Goal: Task Accomplishment & Management: Use online tool/utility

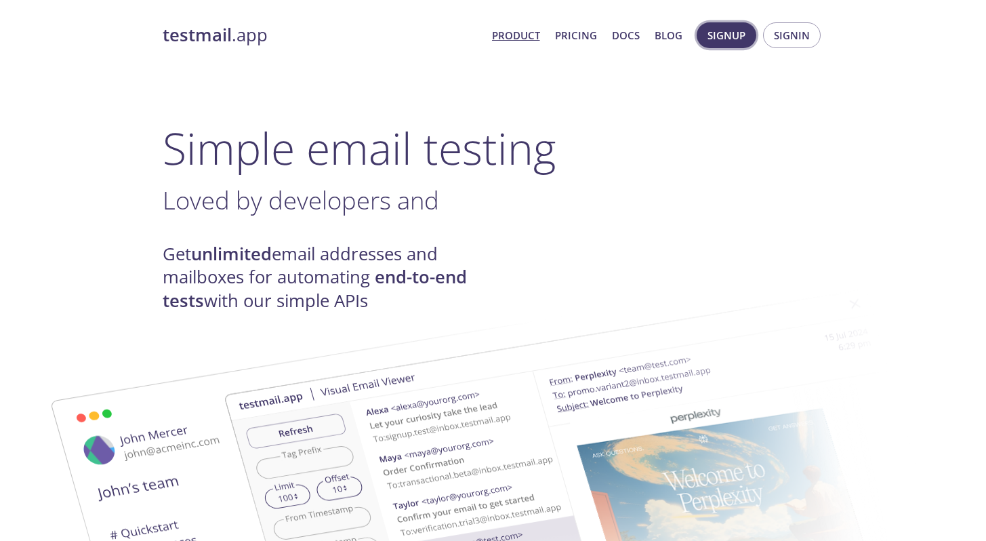
click at [747, 36] on button "Signup" at bounding box center [726, 35] width 60 height 26
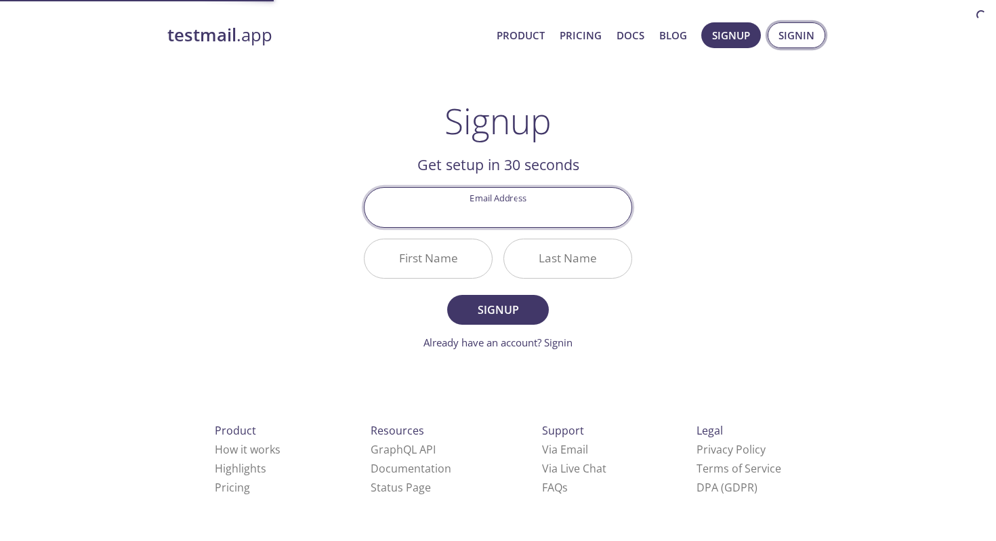
click at [797, 34] on span "Signin" at bounding box center [796, 35] width 36 height 18
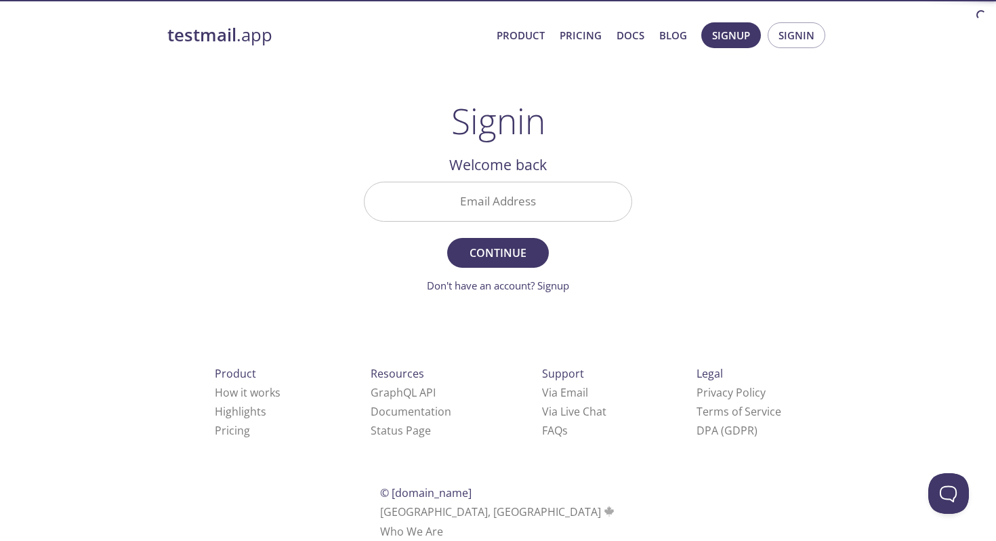
click at [493, 205] on input "Email Address" at bounding box center [497, 201] width 267 height 39
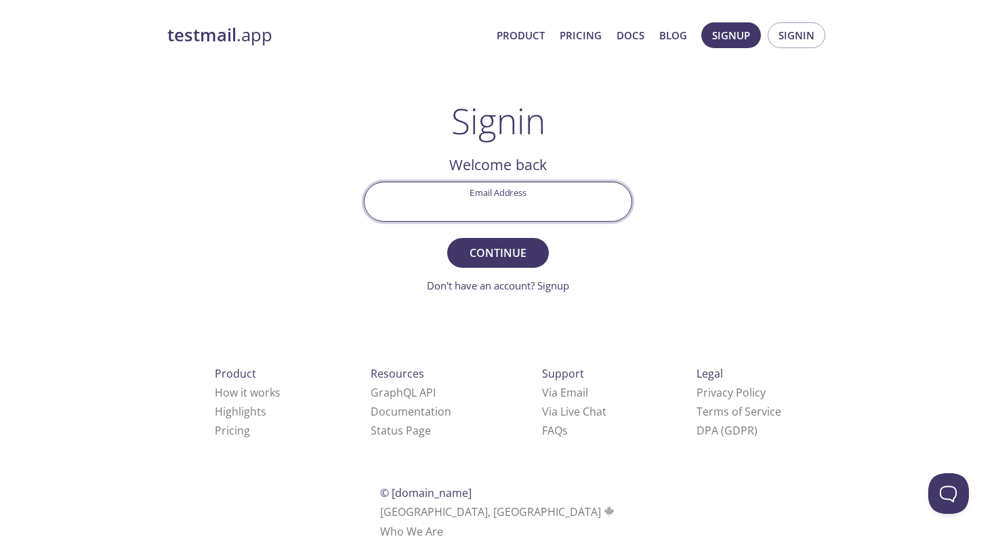
click at [505, 207] on input "Email Address" at bounding box center [497, 201] width 267 height 39
type input "[PERSON_NAME]"
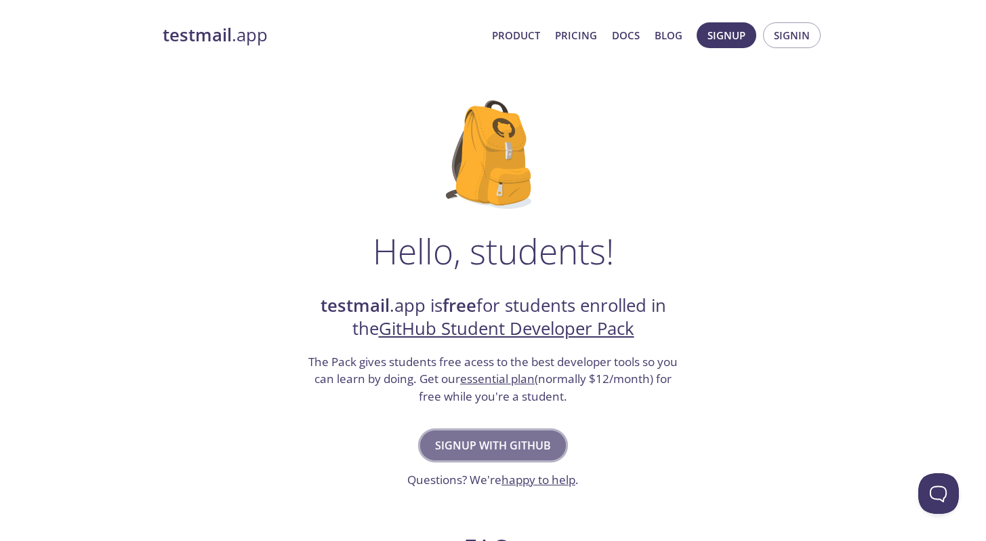
click at [500, 449] on span "Signup with GitHub" at bounding box center [493, 445] width 116 height 19
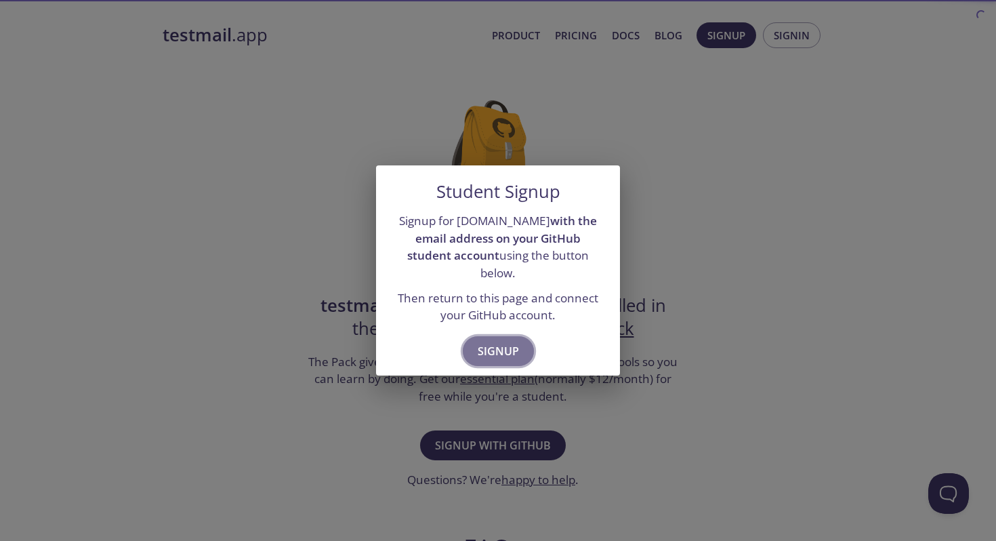
click at [503, 341] on span "Signup" at bounding box center [498, 350] width 41 height 19
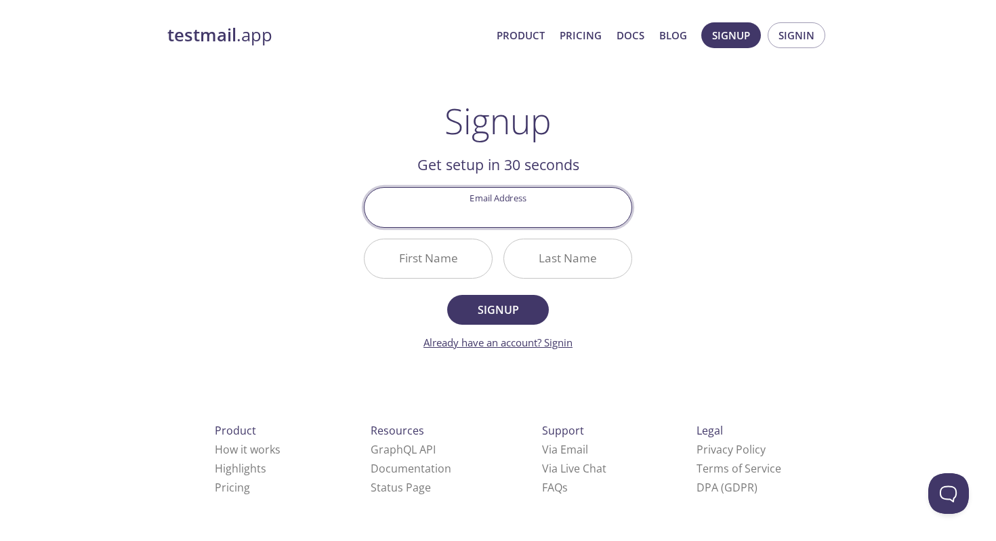
click at [568, 335] on link "Already have an account? Signin" at bounding box center [497, 342] width 149 height 14
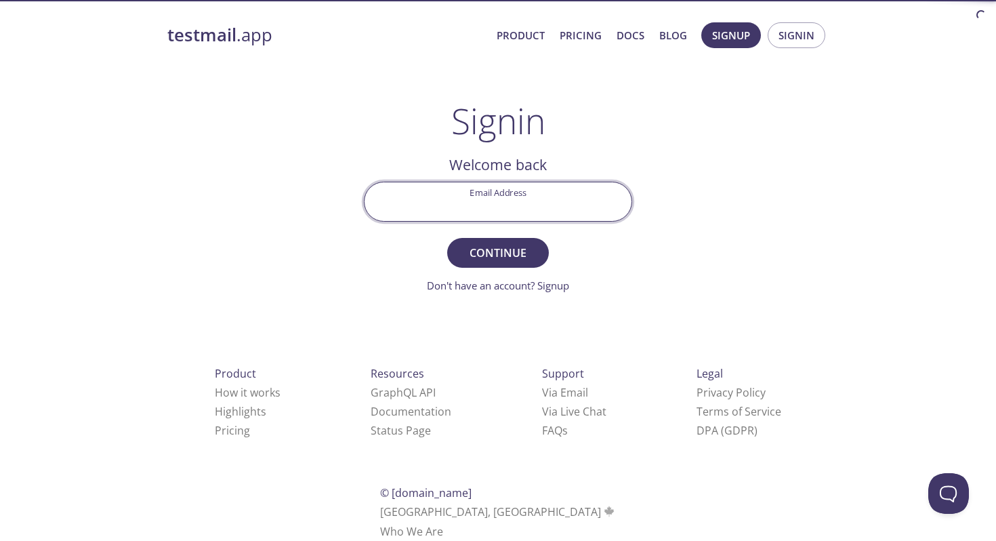
click at [509, 209] on input "Email Address" at bounding box center [497, 201] width 267 height 39
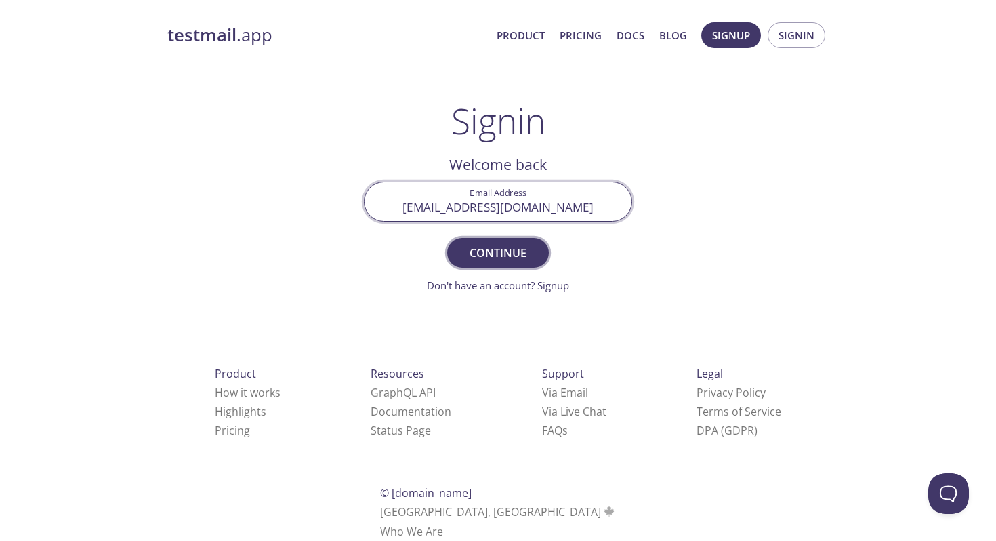
type input "[EMAIL_ADDRESS][DOMAIN_NAME]"
click at [464, 246] on span "Continue" at bounding box center [498, 252] width 72 height 19
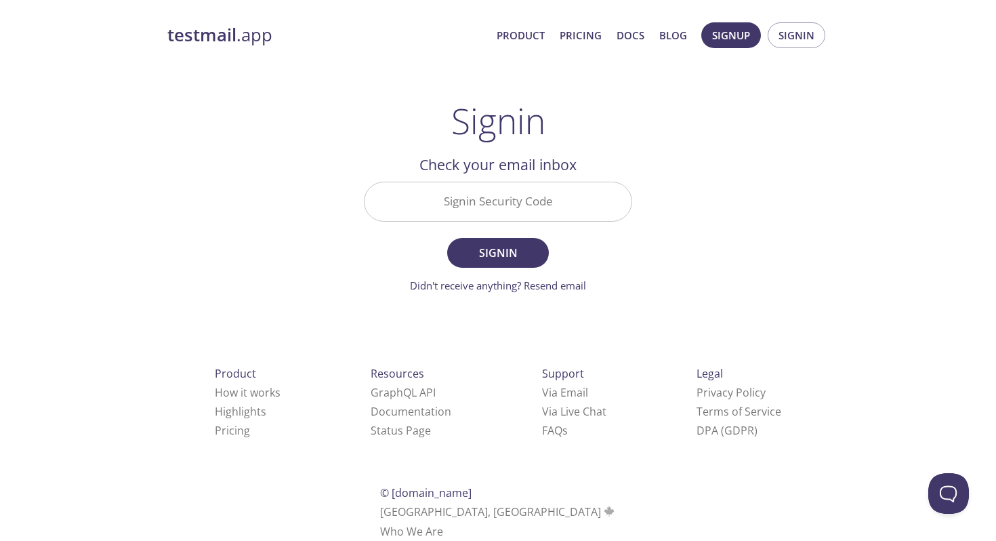
click at [541, 211] on input "Signin Security Code" at bounding box center [497, 201] width 267 height 39
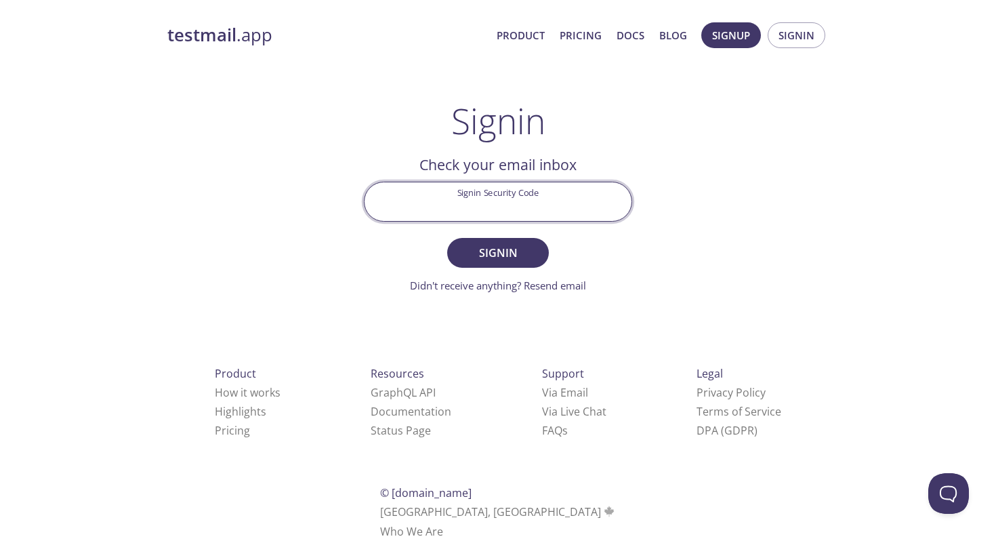
paste input "F3LUNKL"
type input "F3LUNKL"
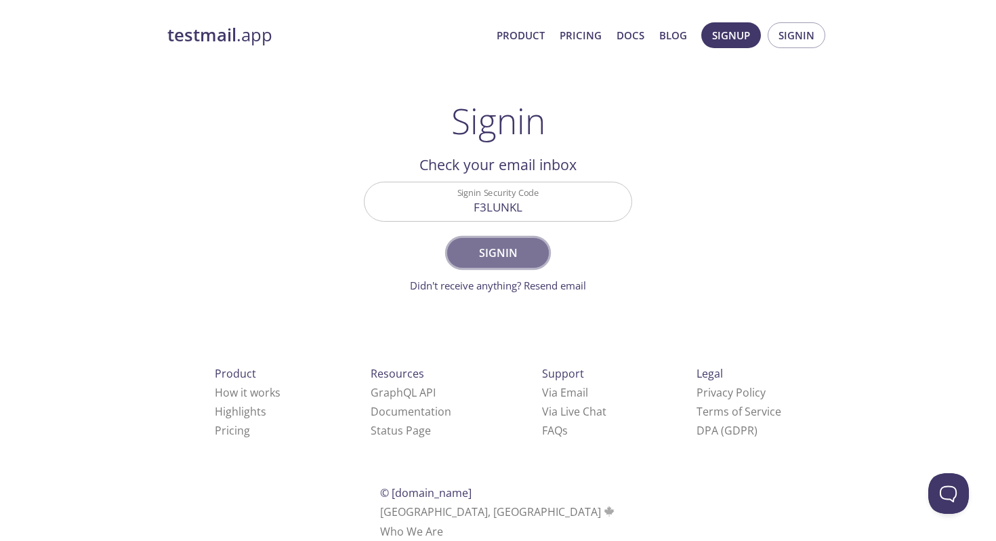
click at [501, 241] on button "Signin" at bounding box center [498, 253] width 102 height 30
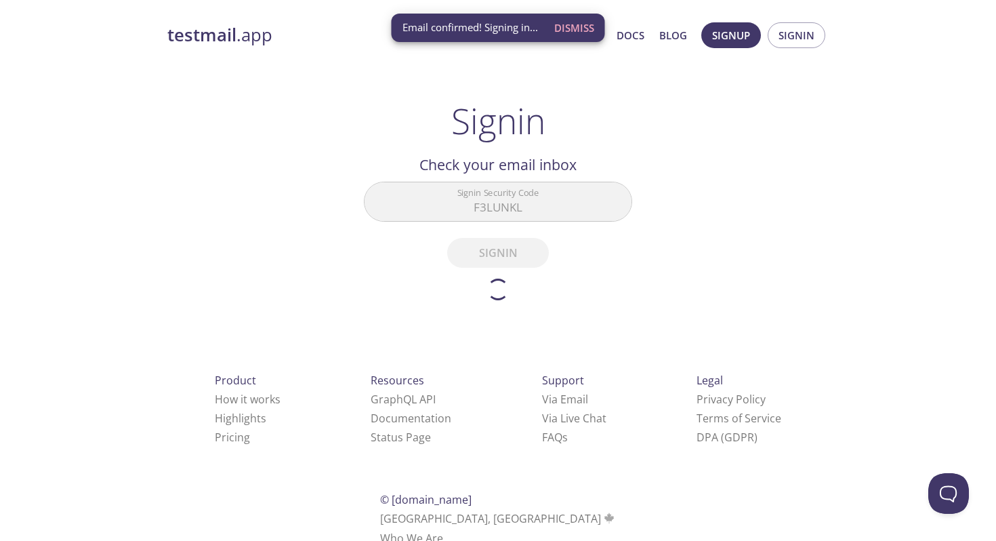
click at [579, 23] on span "Dismiss" at bounding box center [574, 28] width 40 height 18
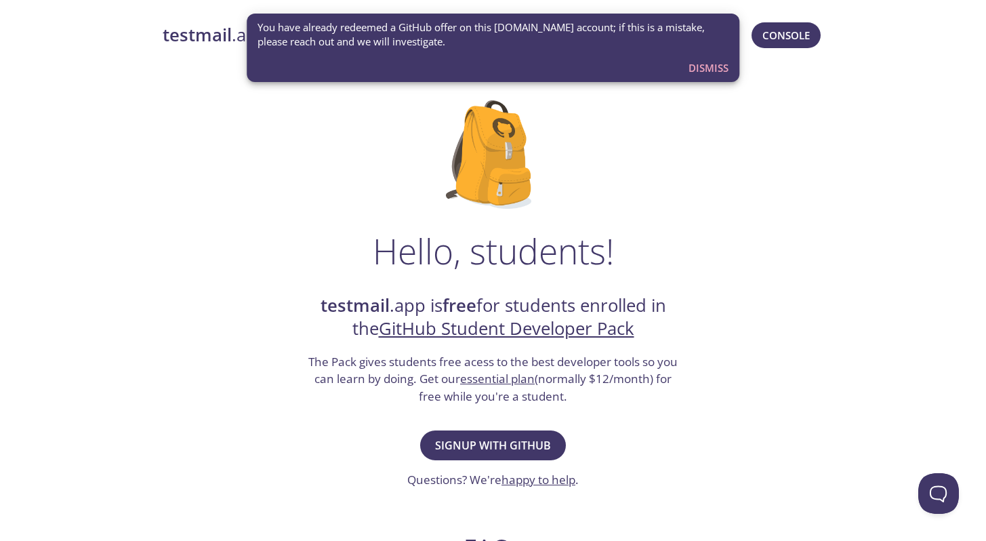
click at [714, 67] on span "Dismiss" at bounding box center [708, 68] width 40 height 18
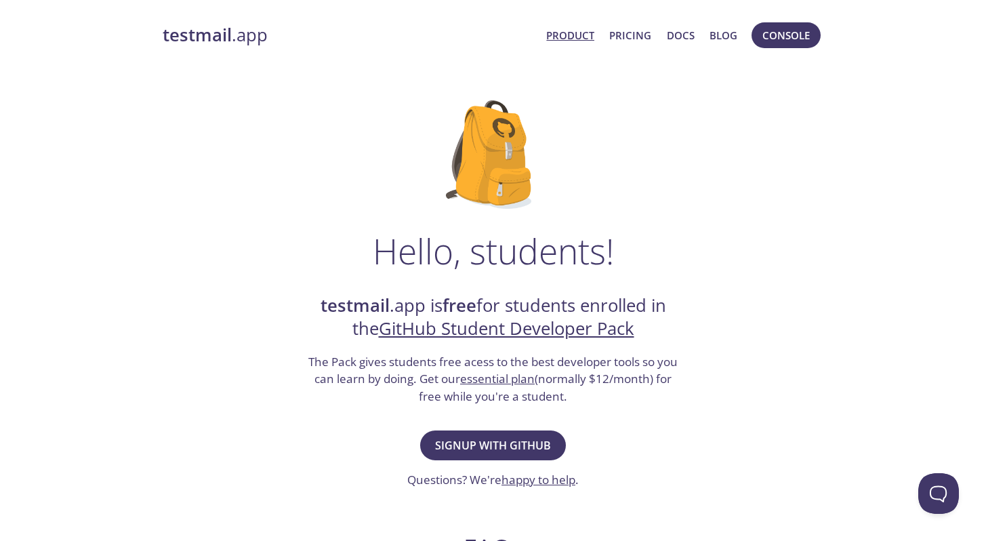
click at [558, 36] on link "Product" at bounding box center [570, 35] width 48 height 18
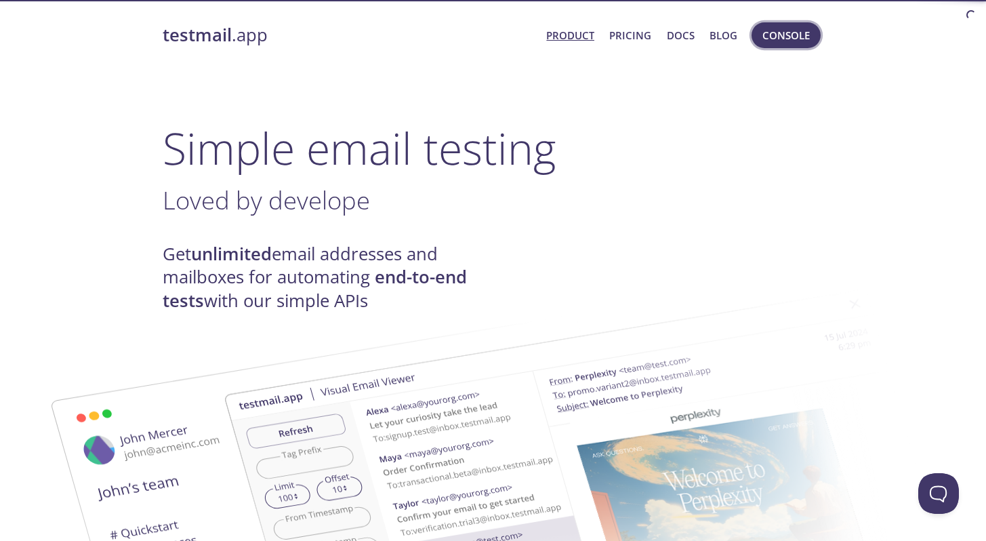
click at [795, 29] on span "Console" at bounding box center [785, 35] width 47 height 18
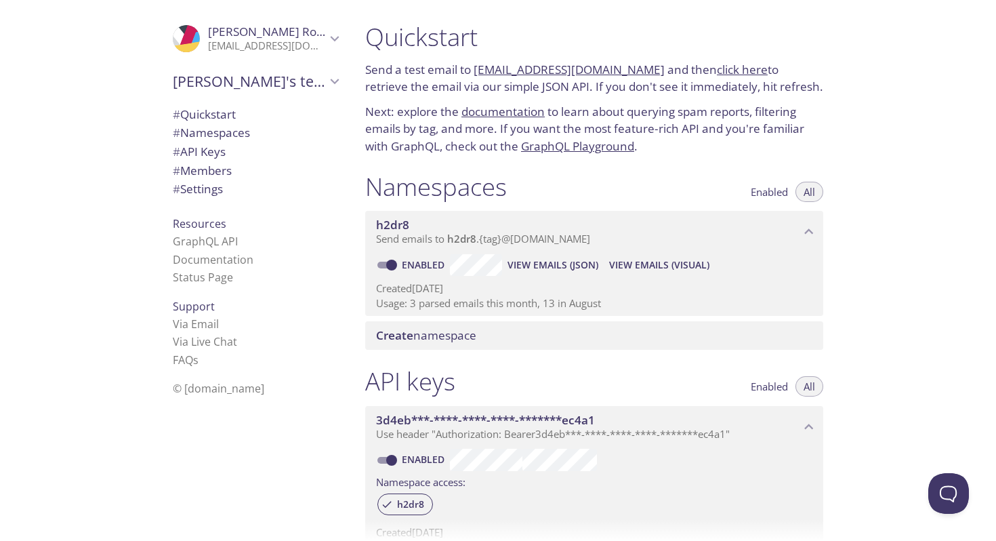
drag, startPoint x: 472, startPoint y: 66, endPoint x: 640, endPoint y: 62, distance: 167.4
click at [640, 62] on p "Send a test email to h2dr8.test@inbox.testmail.app and then click here to retri…" at bounding box center [594, 78] width 458 height 35
copy p "h2dr8.test@inbox.testmail.app"
click at [531, 263] on span "View Emails (JSON)" at bounding box center [552, 265] width 91 height 16
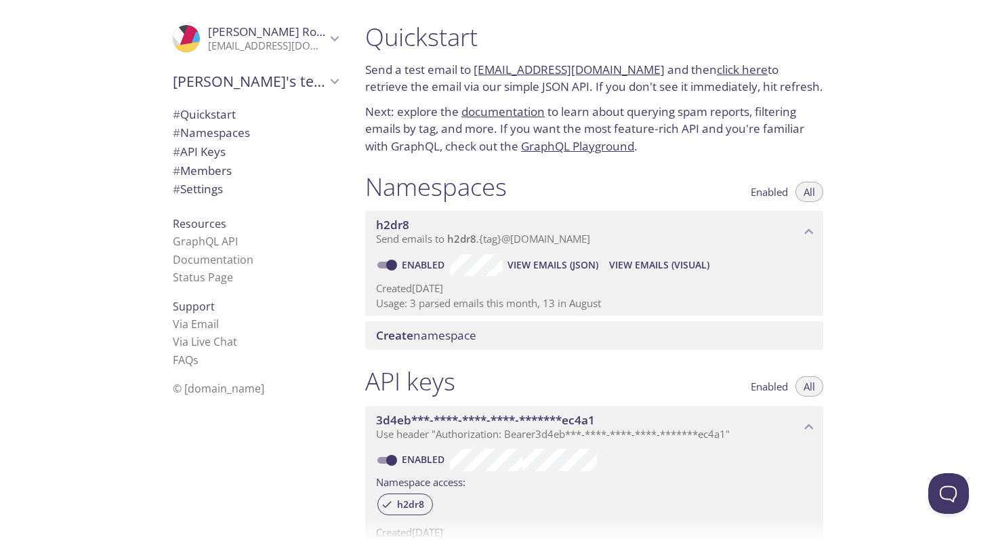
click at [673, 266] on span "View Emails (Visual)" at bounding box center [659, 265] width 100 height 16
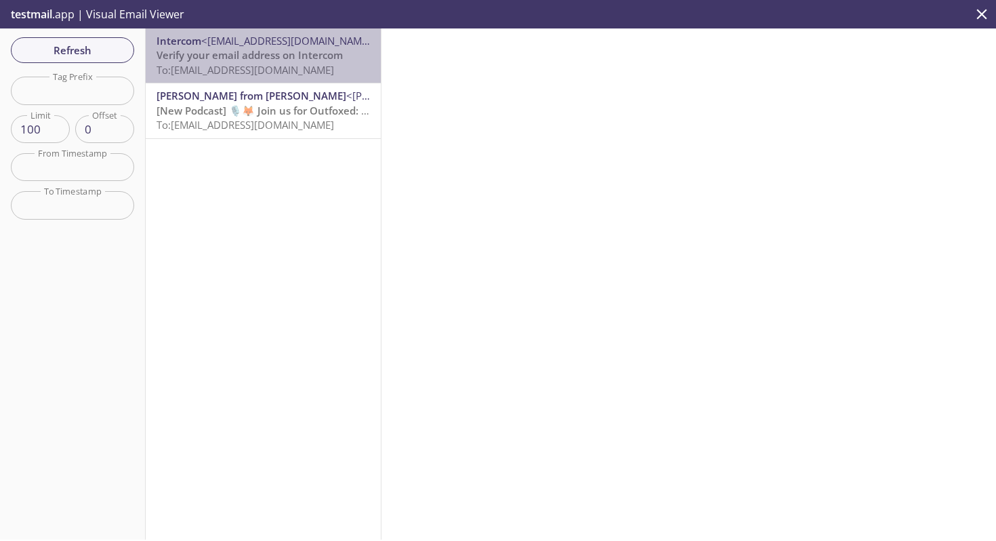
click at [295, 58] on span "Verify your email address on Intercom" at bounding box center [249, 55] width 186 height 14
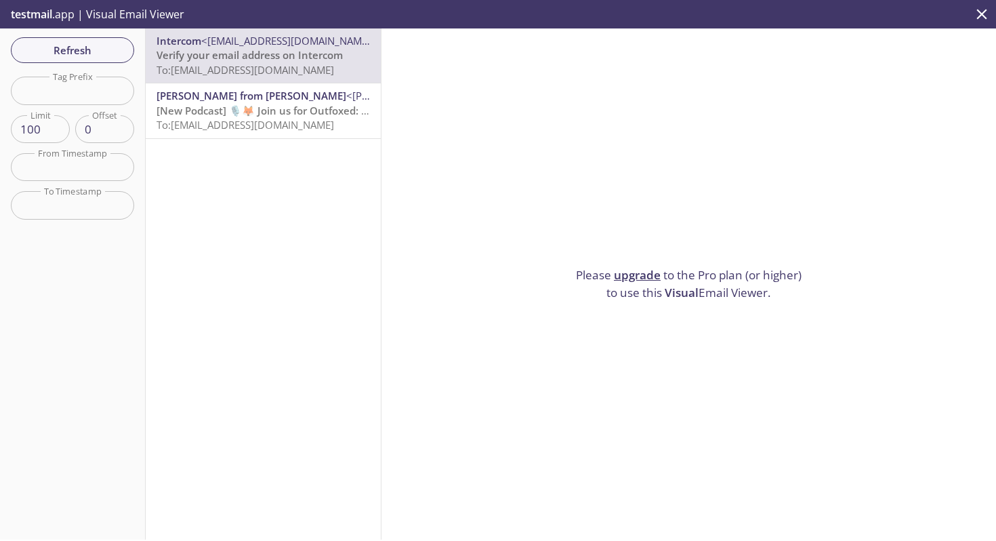
click at [680, 296] on p "Please upgrade to the Pro plan (or higher) to use this Visual Email Viewer." at bounding box center [688, 283] width 237 height 35
click at [677, 292] on span "Visual" at bounding box center [682, 293] width 34 height 16
click at [37, 50] on span "Refresh" at bounding box center [73, 50] width 102 height 18
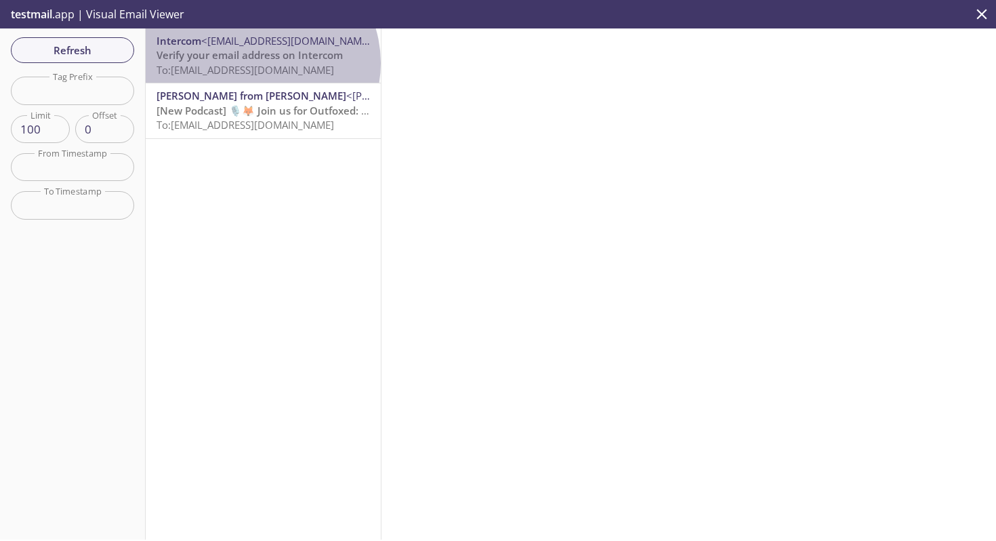
click at [260, 63] on span "To: h2dr8.test@inbox.testmail.app" at bounding box center [245, 70] width 178 height 14
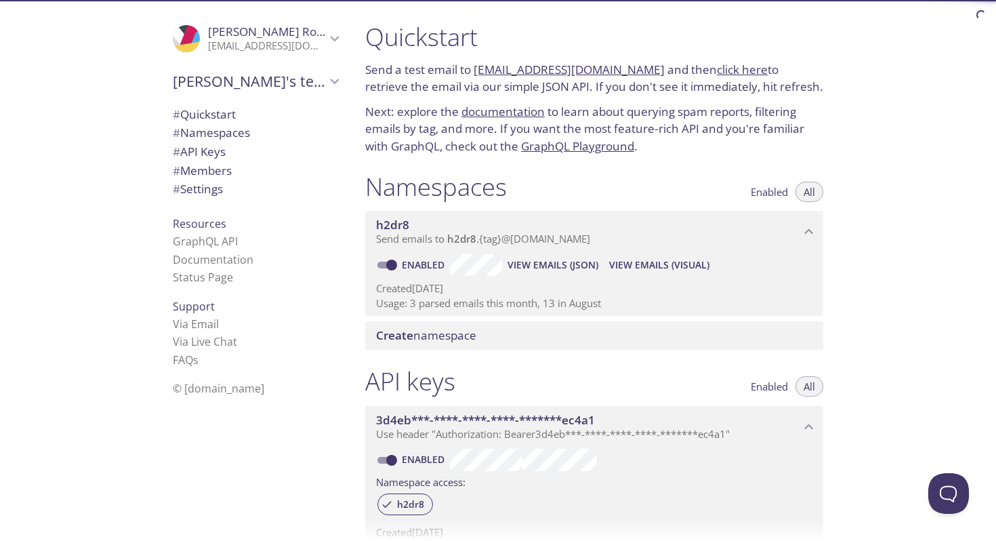
click at [537, 263] on span "View Emails (JSON)" at bounding box center [552, 265] width 91 height 16
